Goal: Transaction & Acquisition: Download file/media

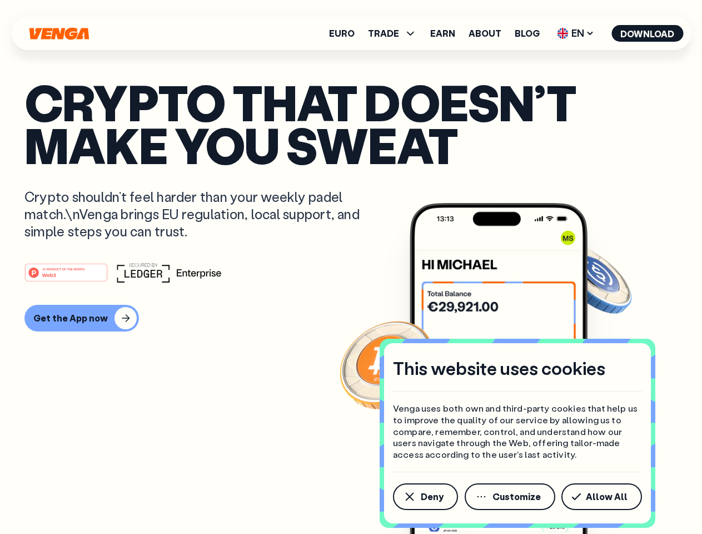
click at [351, 267] on div "#1 PRODUCT OF THE MONTH Web3" at bounding box center [350, 272] width 653 height 20
click at [425, 497] on span "Deny" at bounding box center [432, 496] width 23 height 9
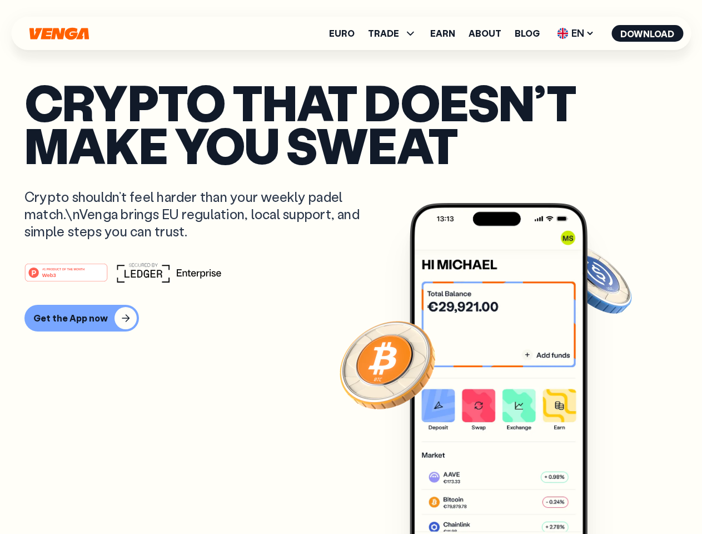
click at [511, 497] on img at bounding box center [499, 389] width 178 height 373
click at [604, 497] on article "Crypto that doesn’t make you sweat Crypto shouldn’t feel harder than your weekl…" at bounding box center [350, 289] width 653 height 417
click at [396, 33] on span "TRADE" at bounding box center [383, 33] width 31 height 9
click at [576, 33] on span "EN" at bounding box center [575, 33] width 45 height 18
click at [648, 33] on button "Download" at bounding box center [648, 33] width 72 height 17
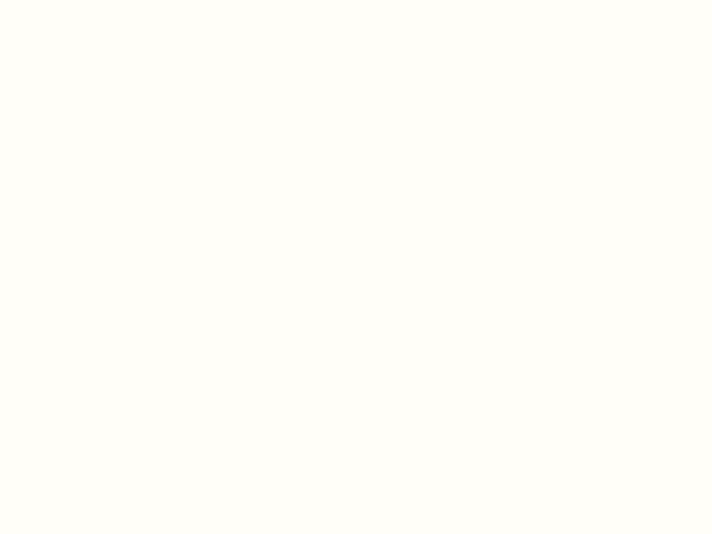
click at [80, 0] on html "This website uses cookies Venga uses both own and third-party cookies that help…" at bounding box center [356, 0] width 712 height 0
click at [68, 0] on html "This website uses cookies Venga uses both own and third-party cookies that help…" at bounding box center [356, 0] width 712 height 0
